Goal: Transaction & Acquisition: Subscribe to service/newsletter

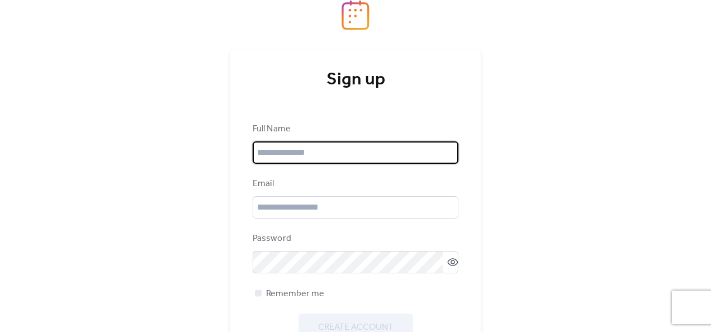
click at [277, 142] on input "text" at bounding box center [356, 152] width 206 height 22
type input "**********"
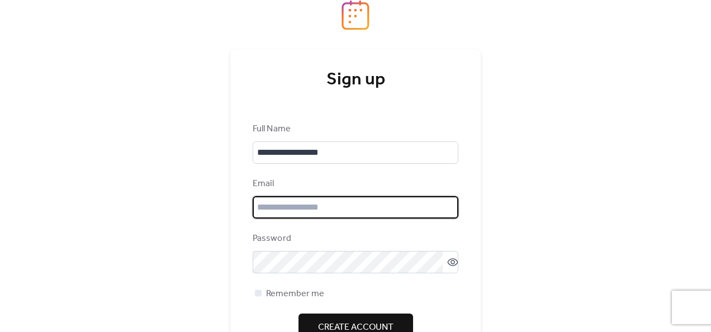
click at [314, 201] on input "email" at bounding box center [356, 207] width 206 height 22
type input "**********"
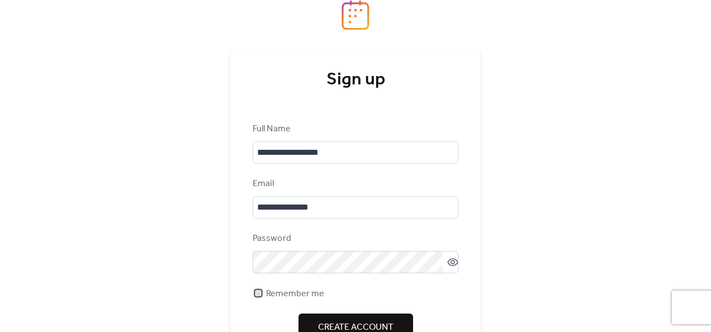
click at [256, 291] on div at bounding box center [258, 292] width 7 height 7
click at [315, 322] on button "Create Account" at bounding box center [355, 326] width 115 height 27
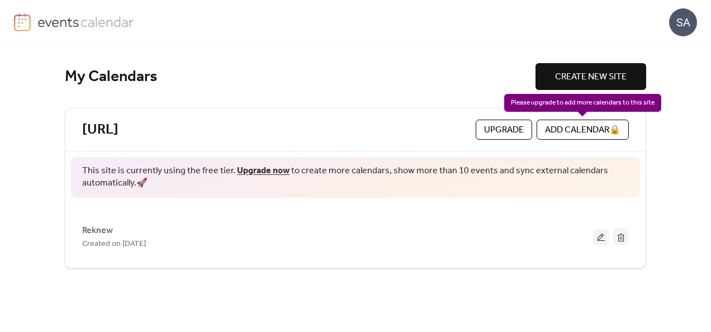
click at [570, 126] on div "ADD CALENDAR 🔒" at bounding box center [582, 130] width 92 height 20
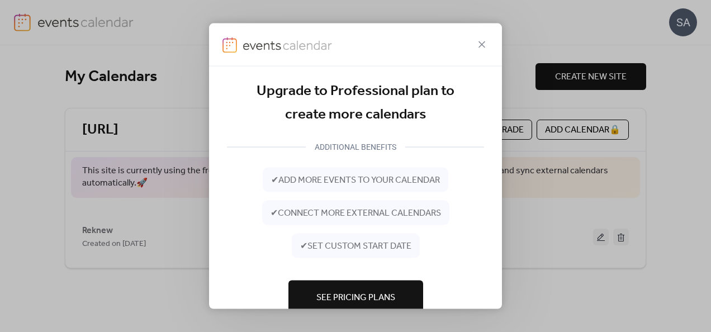
click at [344, 303] on span "See Pricing Plans" at bounding box center [355, 297] width 79 height 13
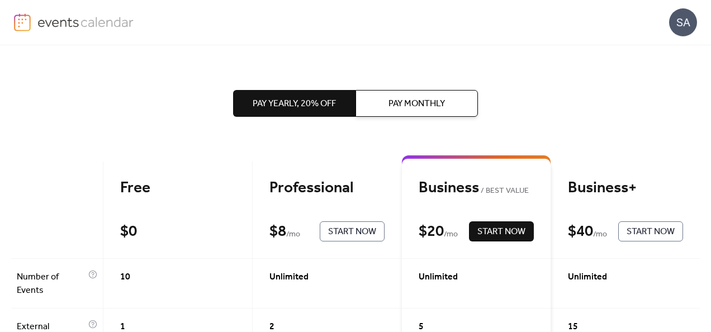
click at [188, 231] on div "$ 0 Start Now" at bounding box center [177, 231] width 115 height 20
click at [146, 192] on div "Free" at bounding box center [177, 188] width 115 height 20
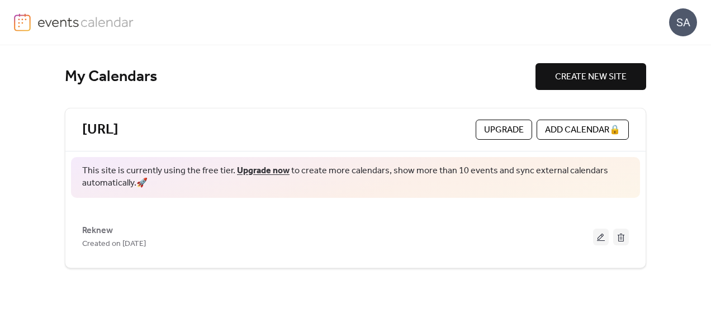
click at [441, 98] on div "My Calendars CREATE NEW SITE [URL] Upgrade ADD CALENDAR 🔒 This site is currentl…" at bounding box center [355, 188] width 581 height 287
click at [613, 70] on span "CREATE NEW SITE" at bounding box center [591, 76] width 72 height 13
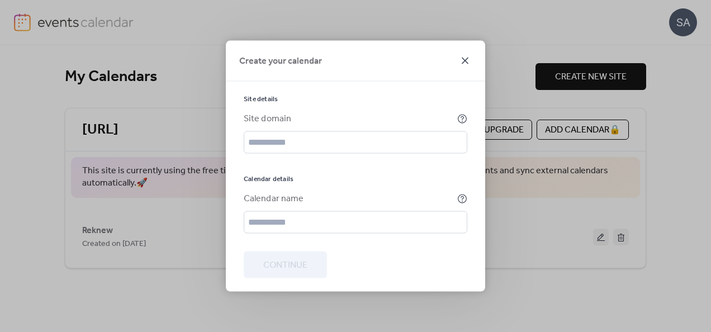
click at [465, 61] on icon at bounding box center [465, 61] width 7 height 7
